Goal: Information Seeking & Learning: Learn about a topic

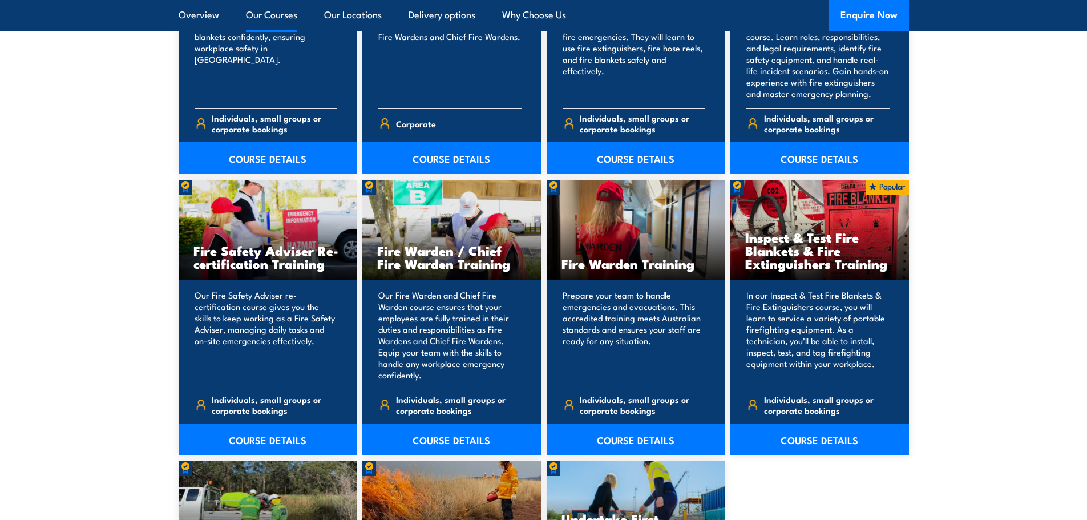
scroll to position [1483, 0]
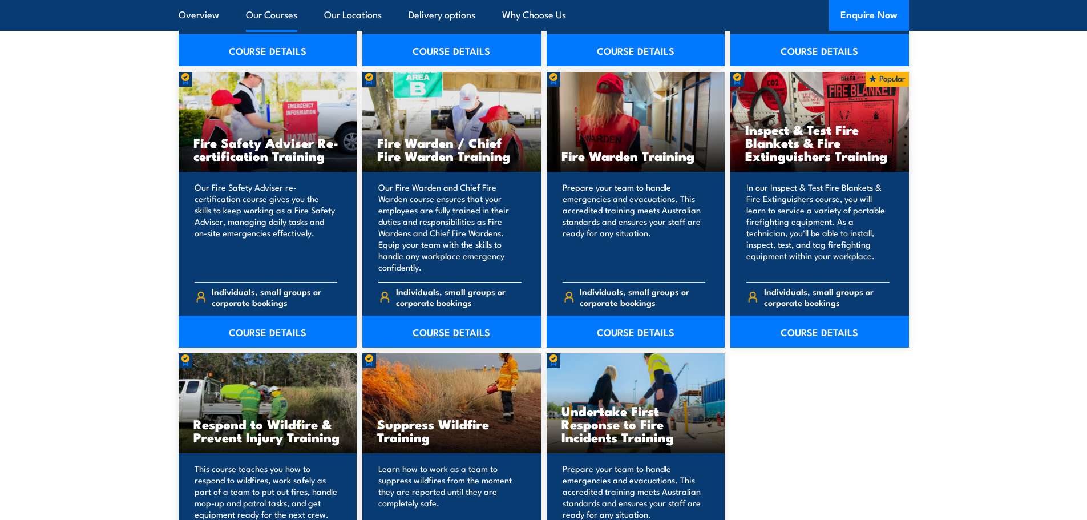
click at [438, 328] on link "COURSE DETAILS" at bounding box center [451, 332] width 179 height 32
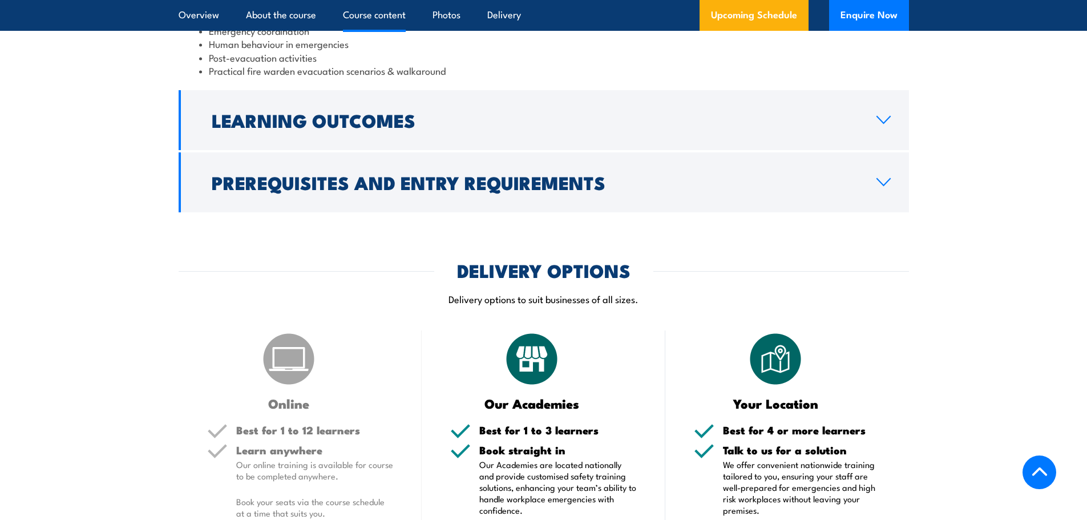
scroll to position [1426, 0]
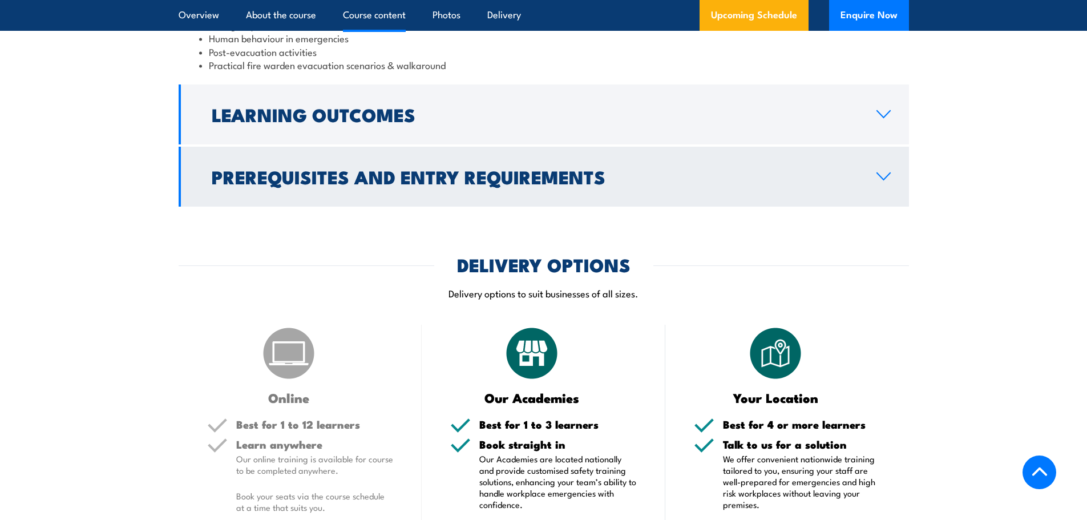
click at [273, 184] on h2 "Prerequisites and Entry Requirements" at bounding box center [535, 176] width 646 height 16
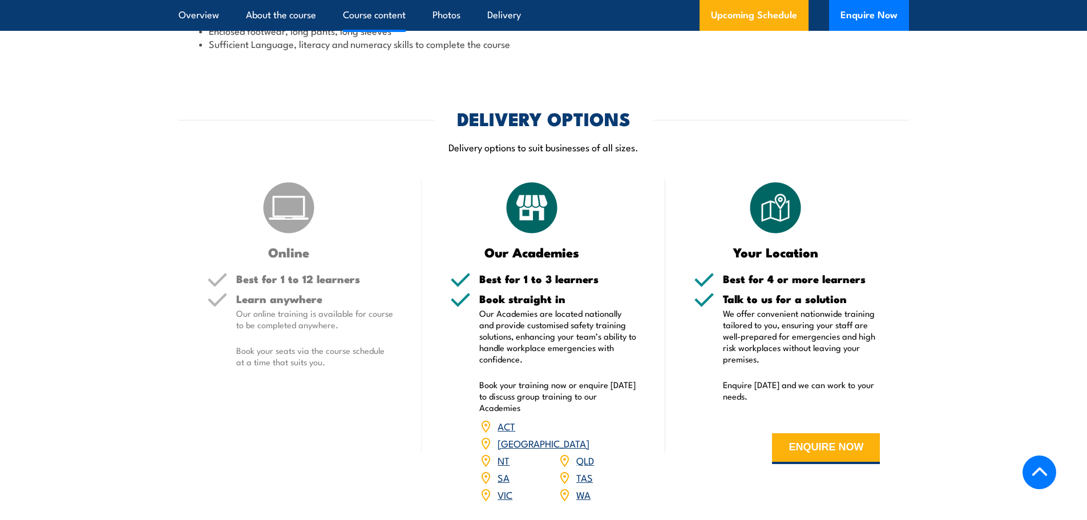
scroll to position [1268, 0]
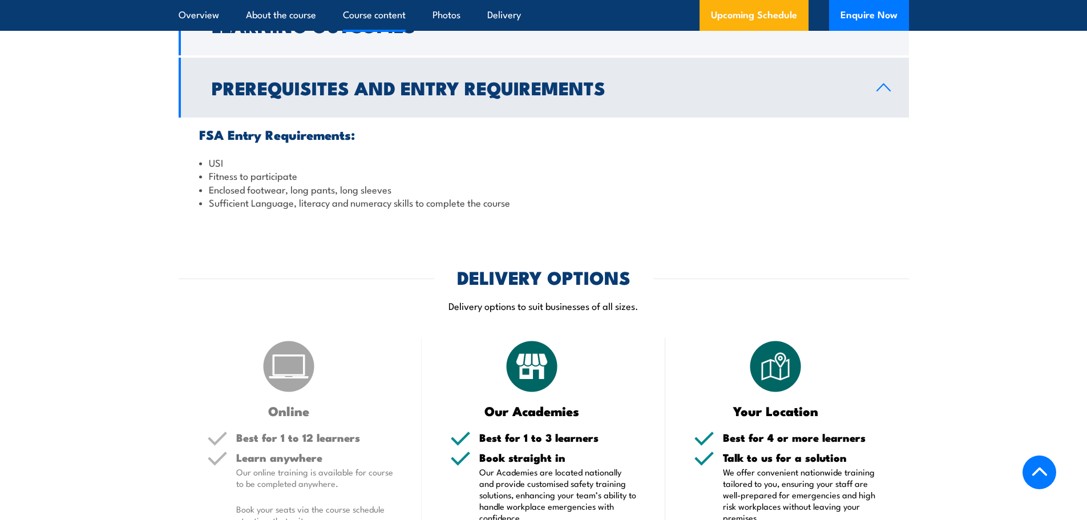
click at [251, 90] on h2 "Prerequisites and Entry Requirements" at bounding box center [535, 87] width 646 height 16
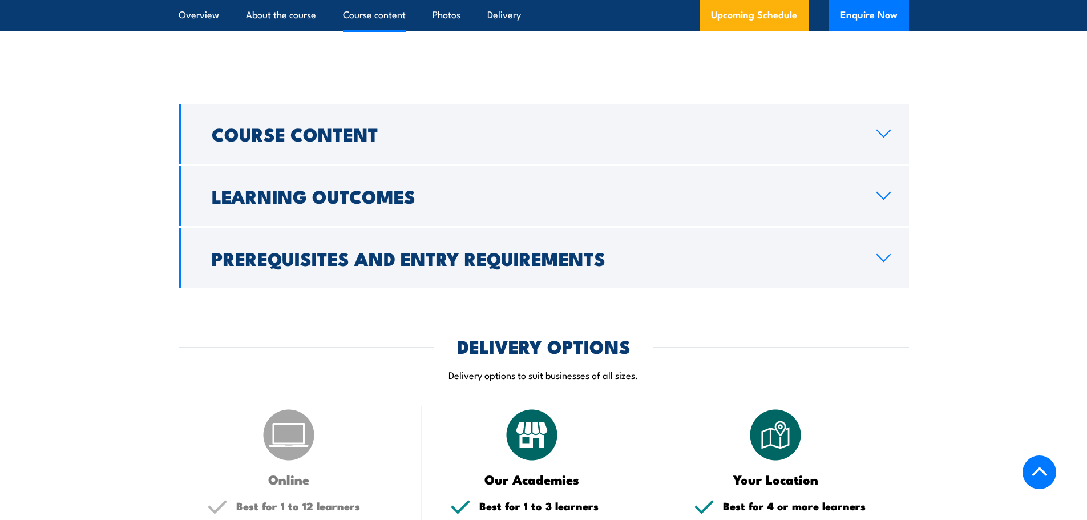
scroll to position [1097, 0]
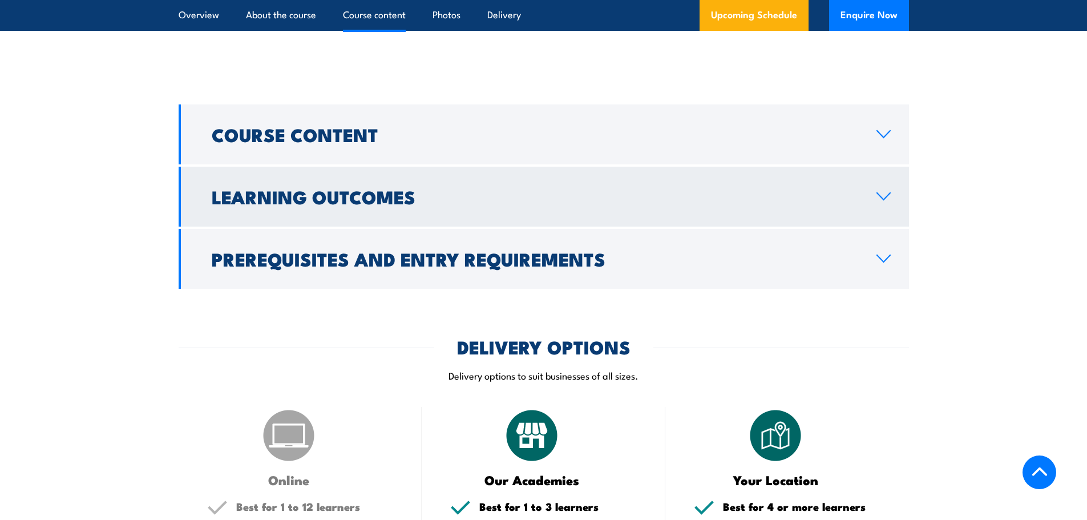
click at [236, 191] on h2 "Learning Outcomes" at bounding box center [535, 196] width 646 height 16
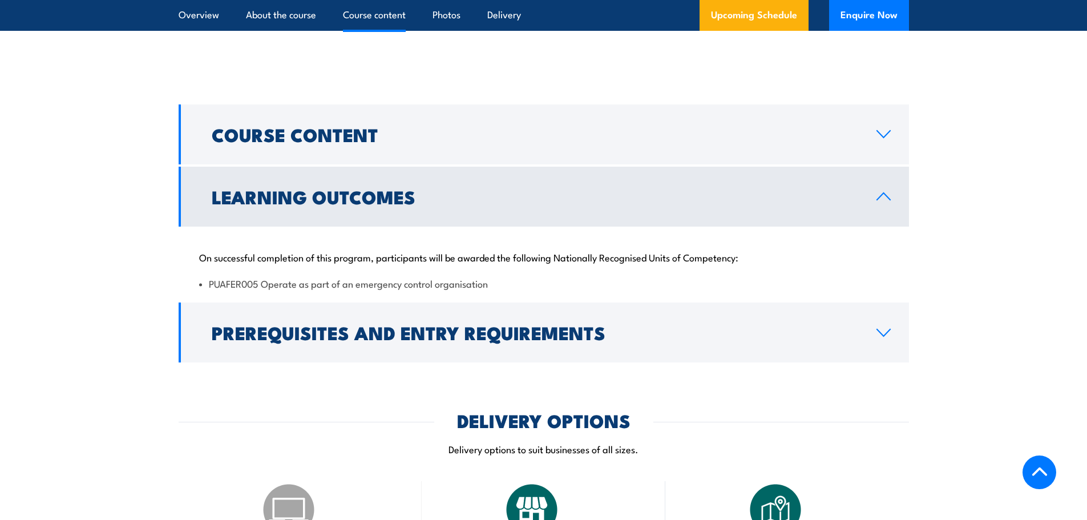
click at [236, 190] on h2 "Learning Outcomes" at bounding box center [535, 196] width 646 height 16
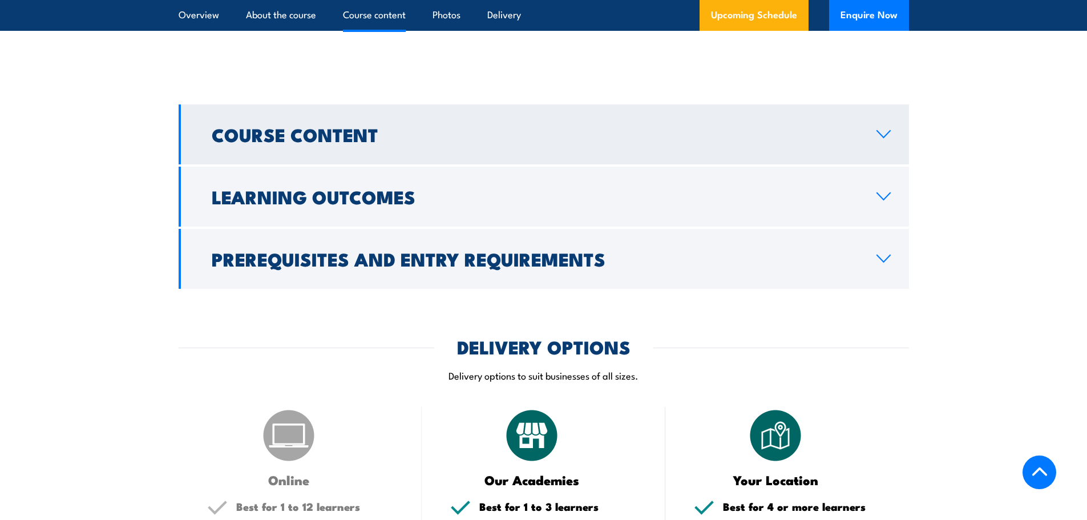
click at [238, 152] on link "Course Content" at bounding box center [544, 134] width 730 height 60
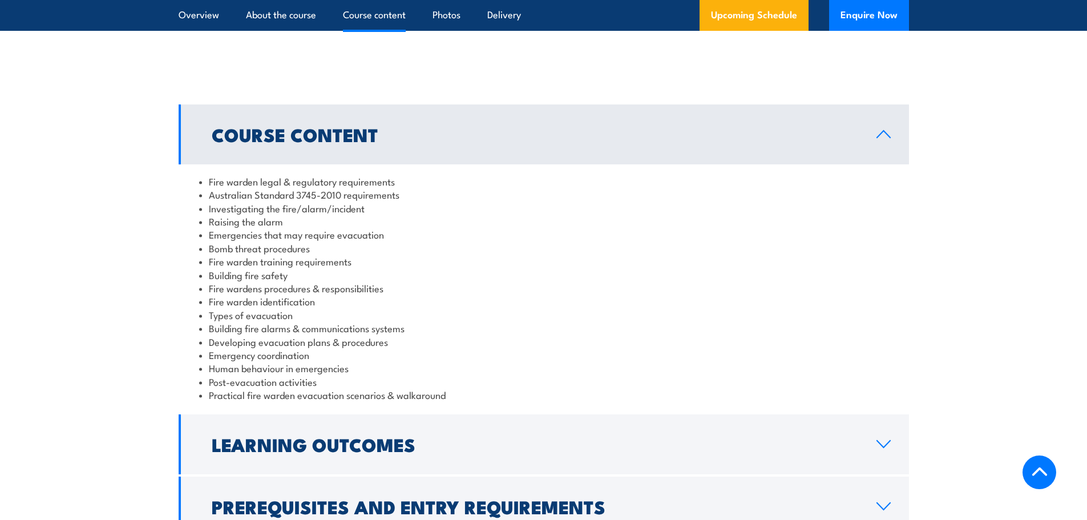
click at [239, 138] on h2 "Course Content" at bounding box center [535, 134] width 646 height 16
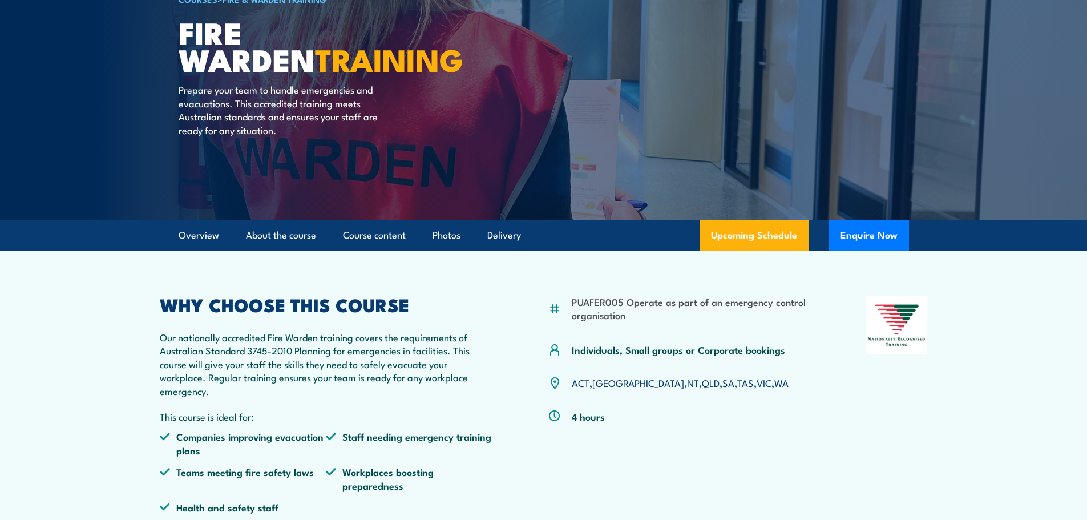
scroll to position [127, 0]
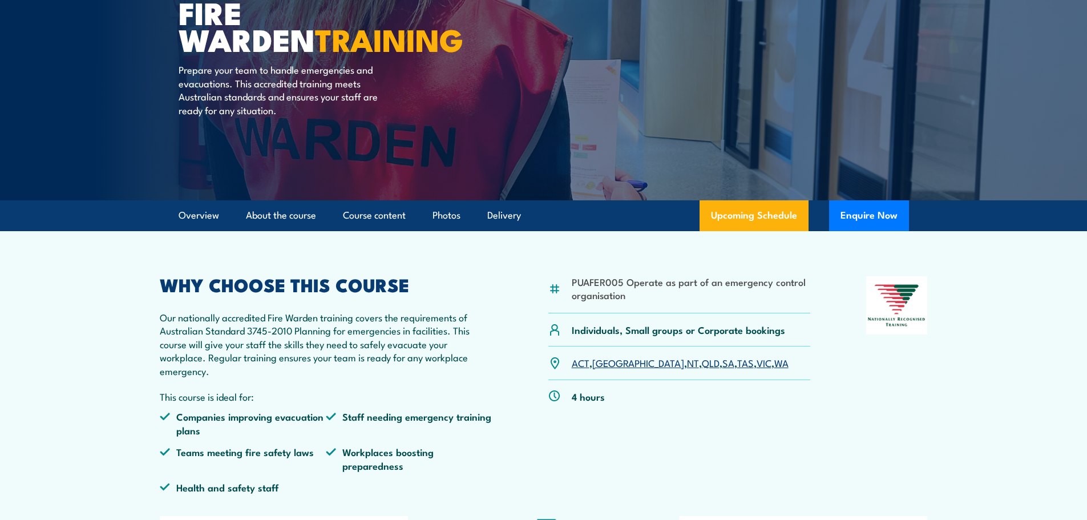
click at [774, 364] on link "WA" at bounding box center [781, 362] width 14 height 14
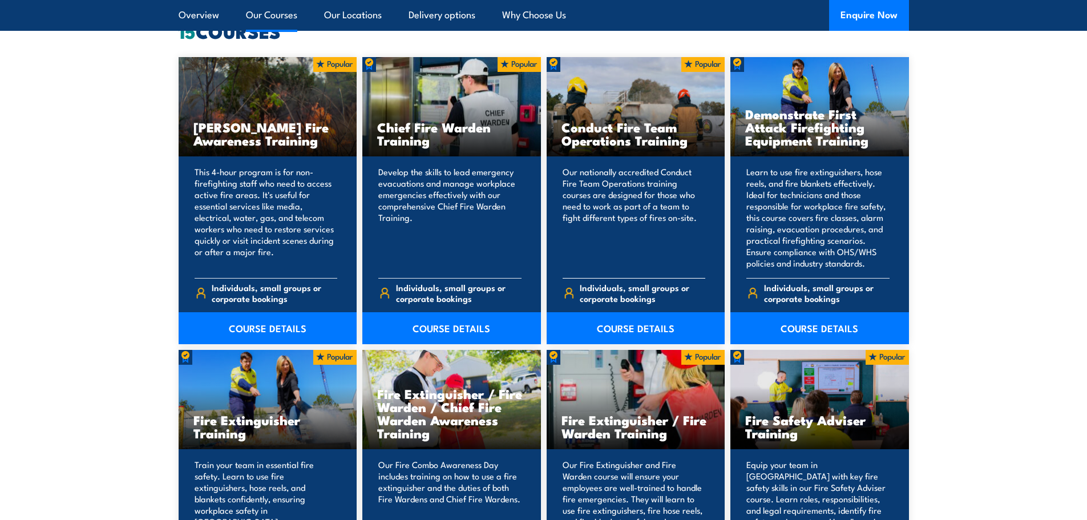
scroll to position [912, 0]
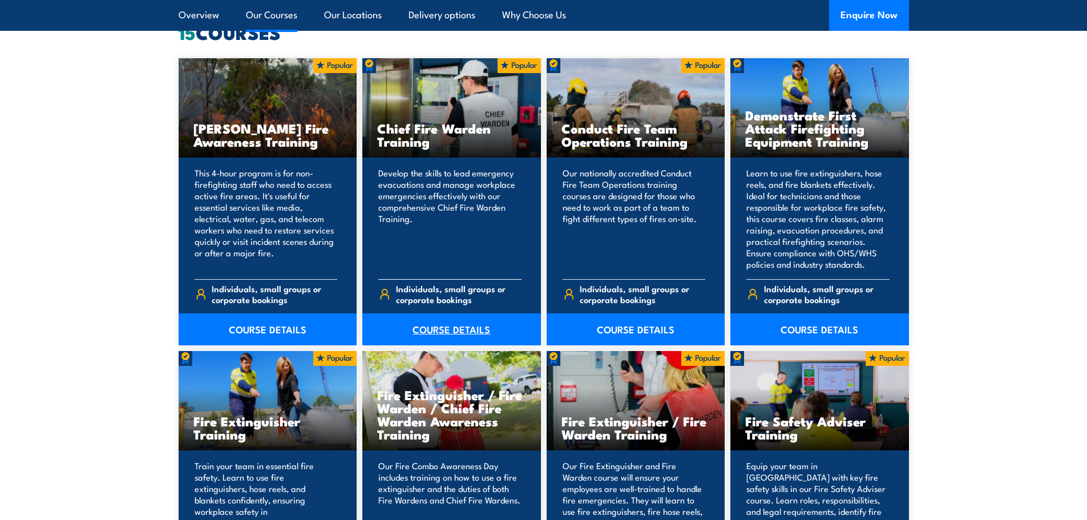
click at [455, 328] on link "COURSE DETAILS" at bounding box center [451, 329] width 179 height 32
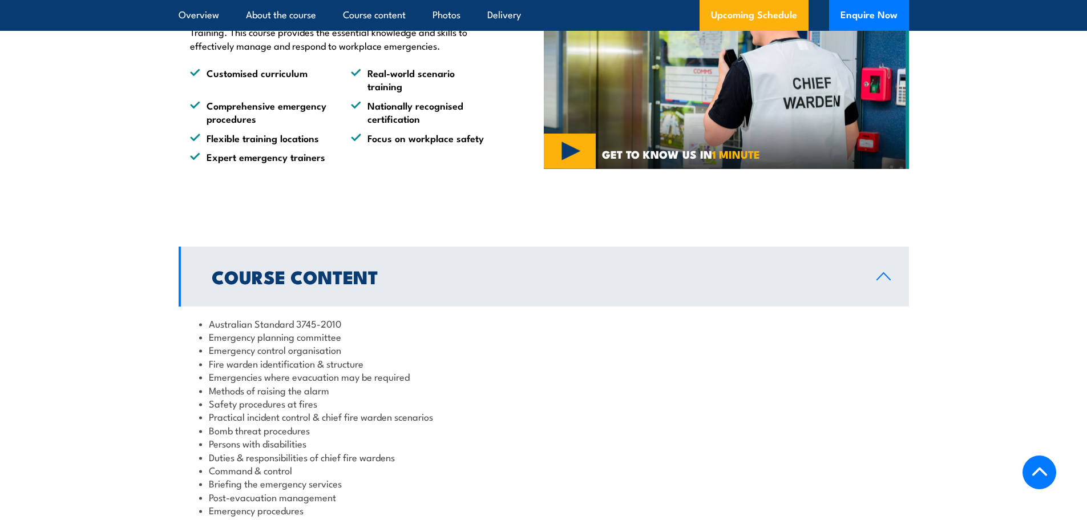
scroll to position [970, 0]
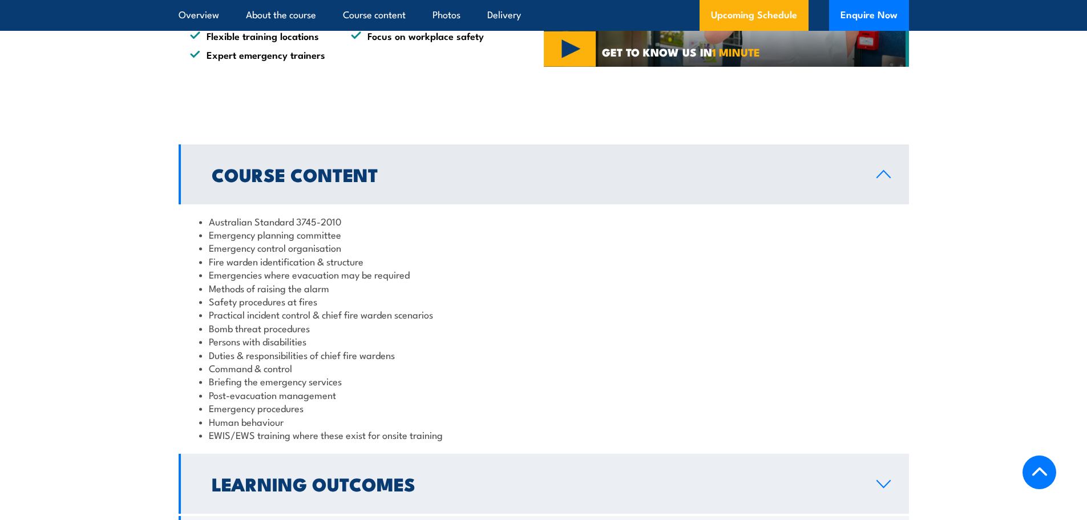
click at [317, 464] on link "Learning Outcomes" at bounding box center [544, 484] width 730 height 60
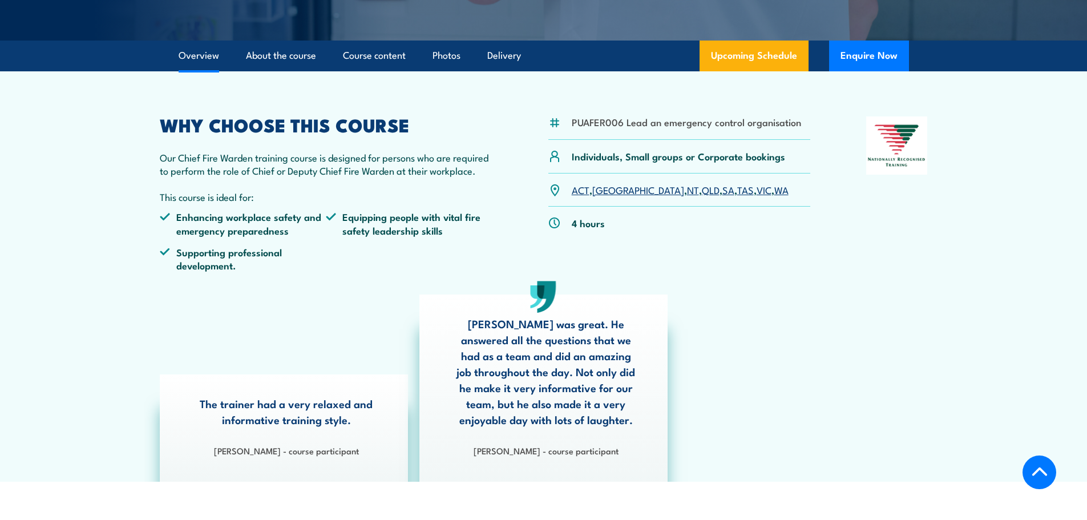
scroll to position [285, 0]
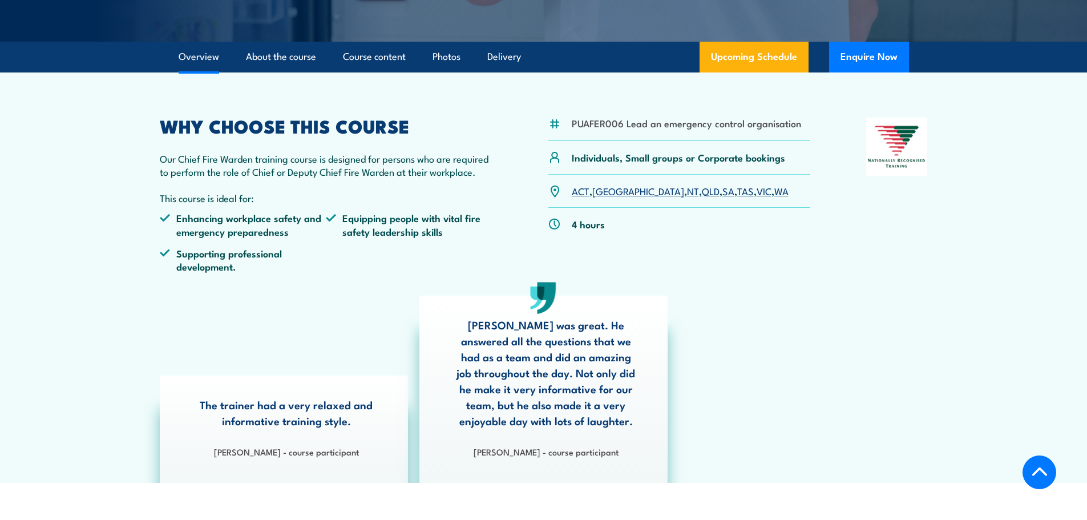
click at [774, 193] on link "WA" at bounding box center [781, 191] width 14 height 14
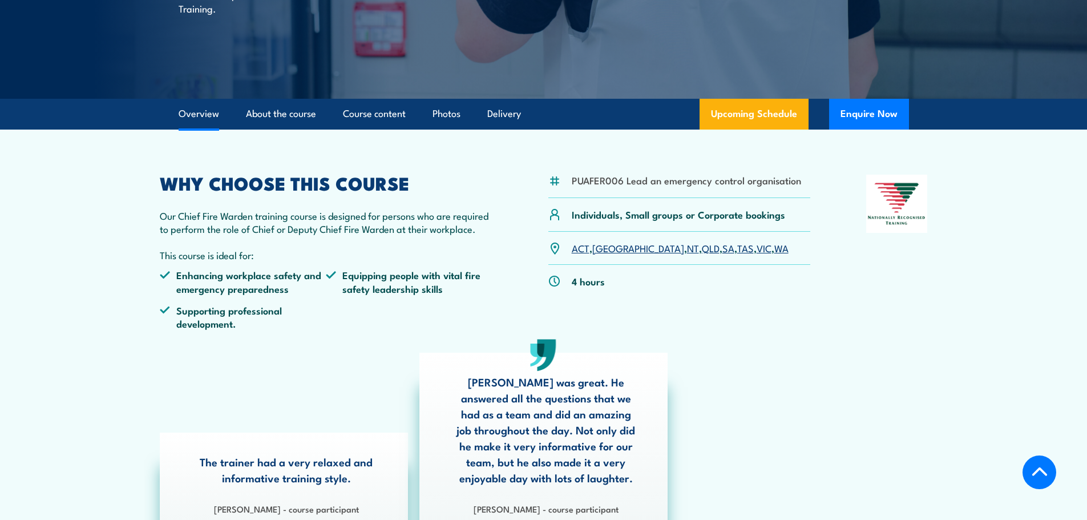
click at [774, 252] on link "WA" at bounding box center [781, 248] width 14 height 14
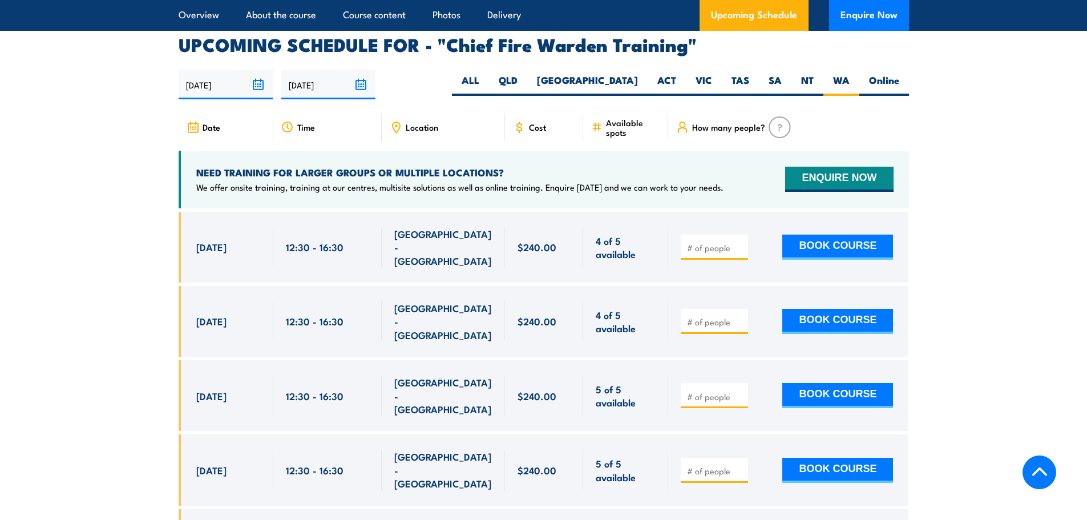
scroll to position [2035, 0]
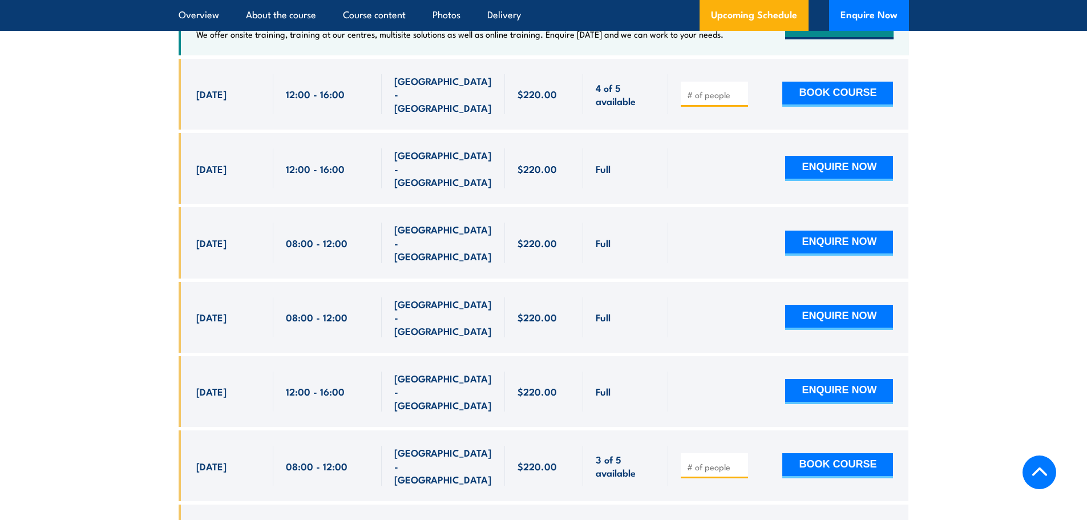
scroll to position [2236, 0]
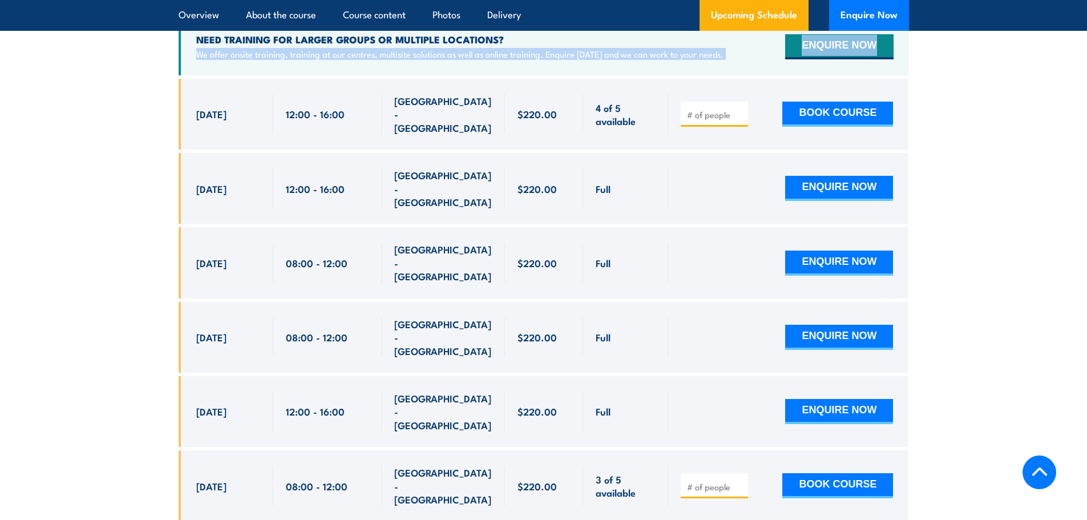
drag, startPoint x: 170, startPoint y: 56, endPoint x: 186, endPoint y: 110, distance: 56.0
click at [186, 114] on section "UPCOMING SCHEDULE FOR - "Fire Warden Training" [DATE] [DATE]" at bounding box center [543, 443] width 1087 height 1081
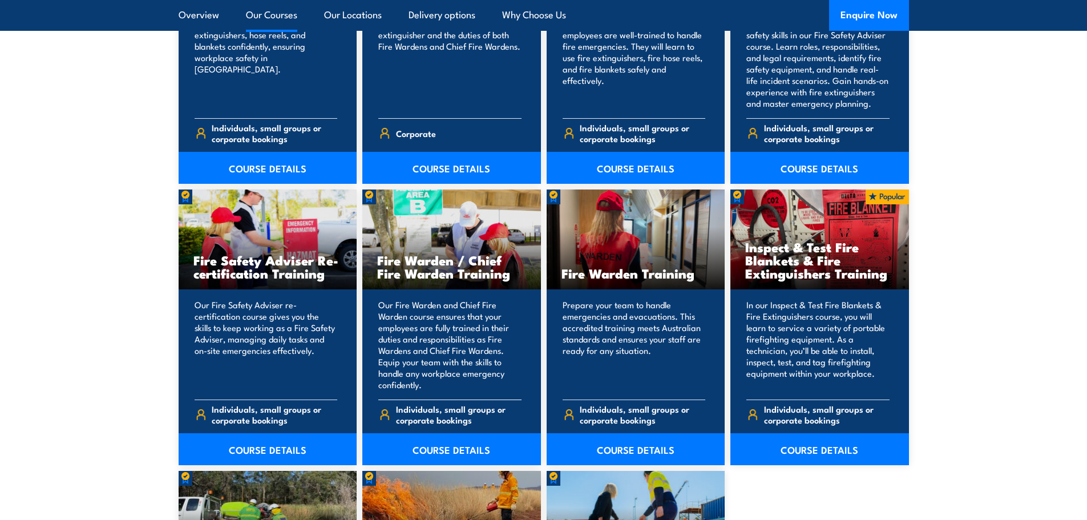
scroll to position [1369, 0]
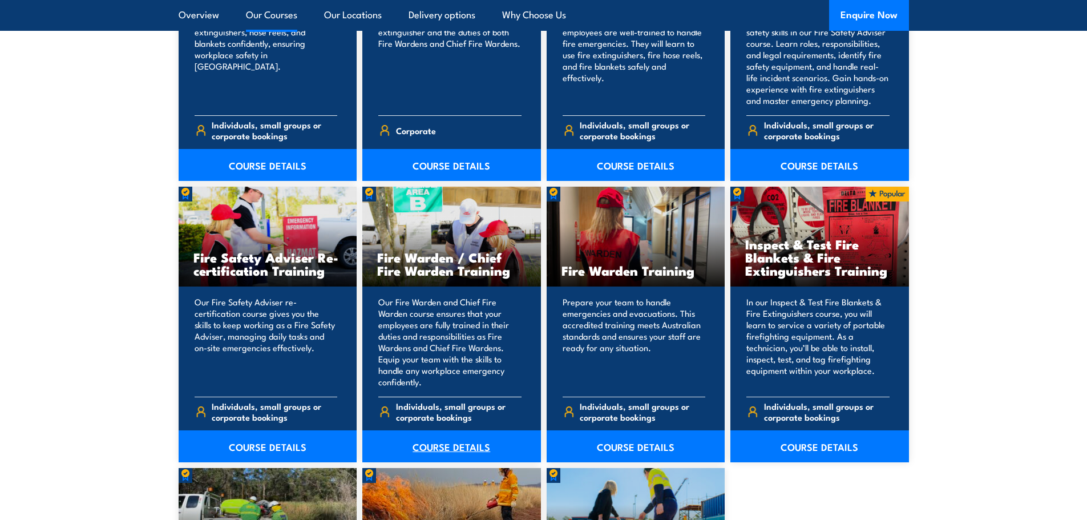
click at [435, 449] on link "COURSE DETAILS" at bounding box center [451, 446] width 179 height 32
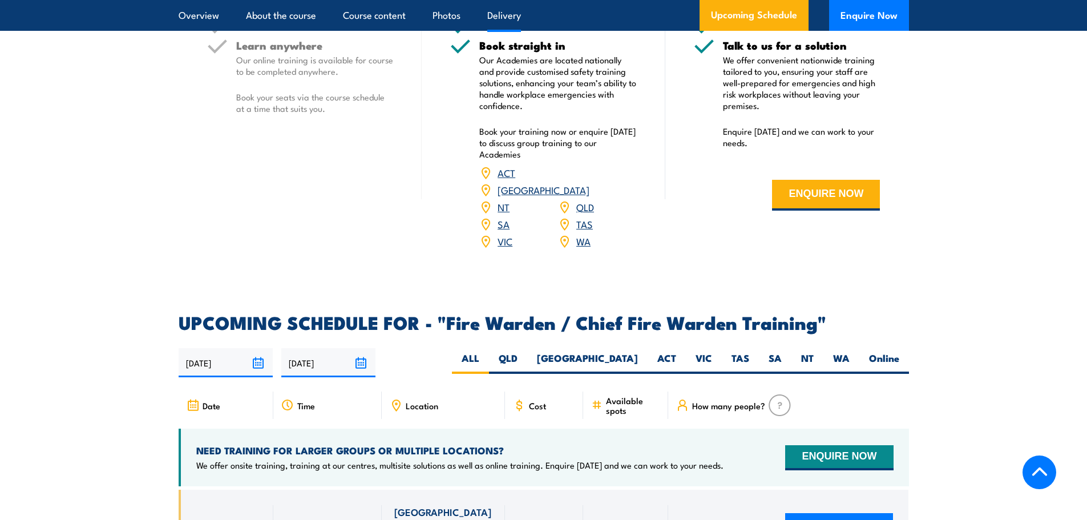
scroll to position [1712, 0]
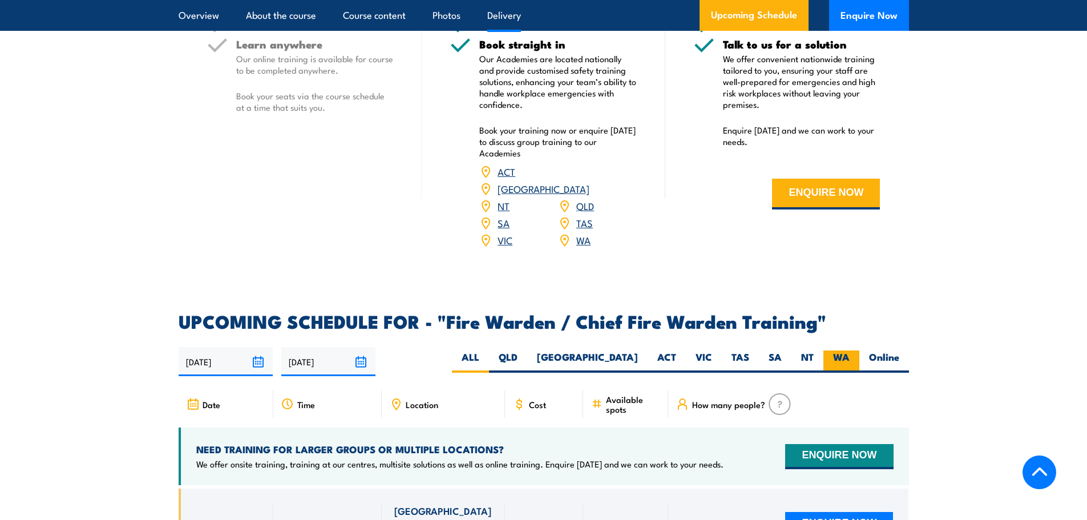
click at [853, 359] on label "WA" at bounding box center [841, 361] width 36 height 22
click at [853, 358] on input "WA" at bounding box center [853, 353] width 7 height 7
radio input "true"
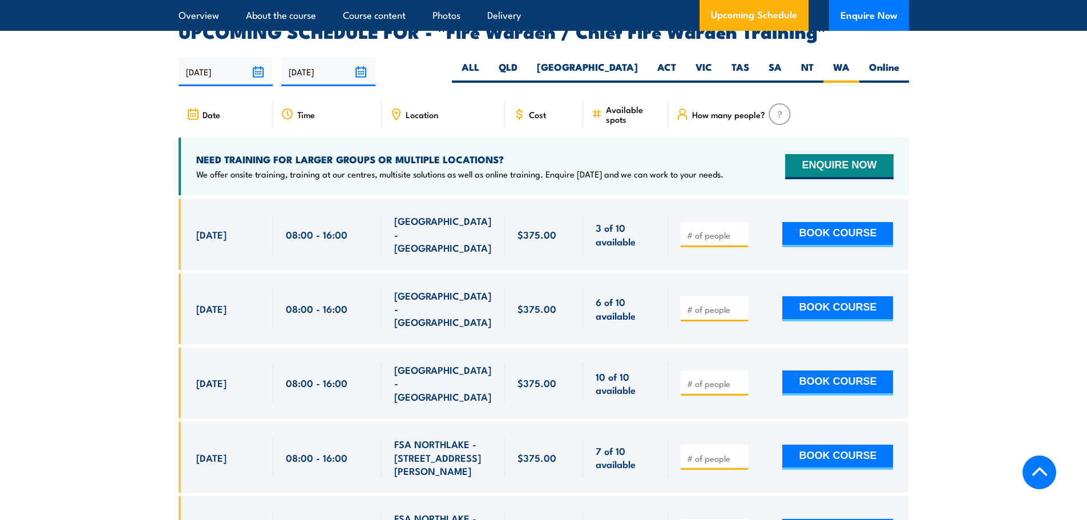
scroll to position [2091, 0]
